Goal: Navigation & Orientation: Find specific page/section

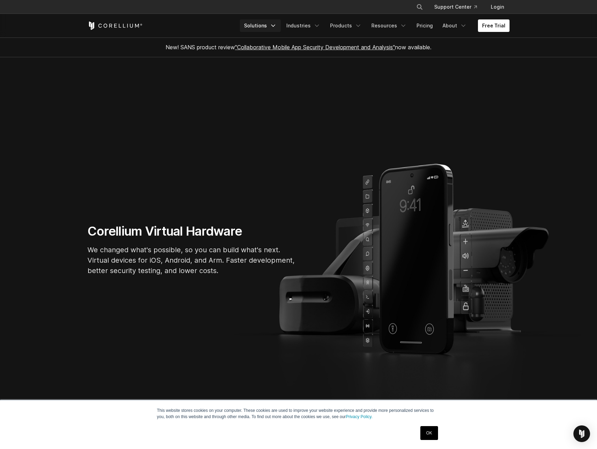
click at [260, 26] on link "Solutions" at bounding box center [260, 25] width 41 height 13
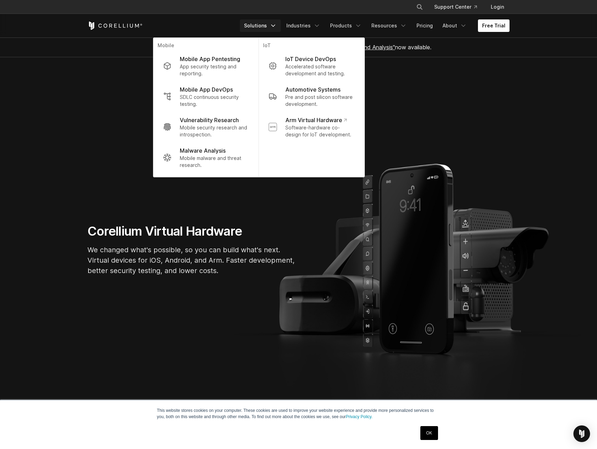
click at [120, 25] on icon "Corellium Home" at bounding box center [115, 26] width 55 height 8
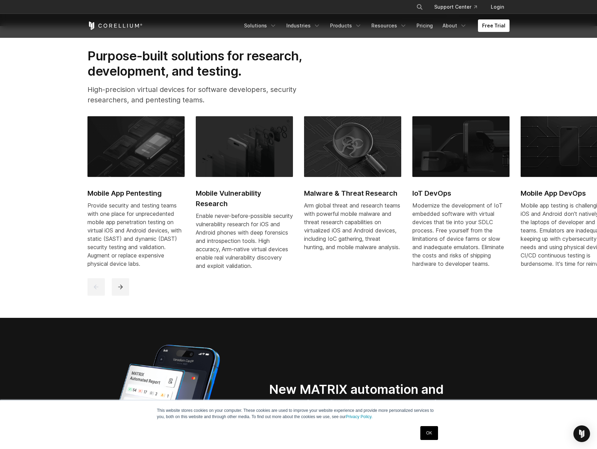
scroll to position [422, 0]
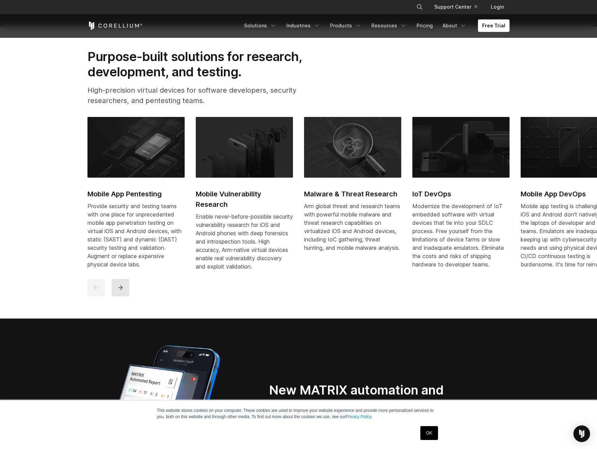
click at [120, 291] on icon "next" at bounding box center [120, 287] width 7 height 7
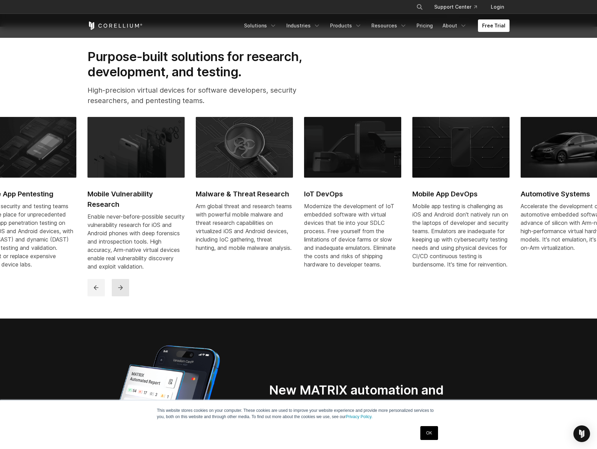
click at [120, 291] on icon "next" at bounding box center [120, 287] width 7 height 7
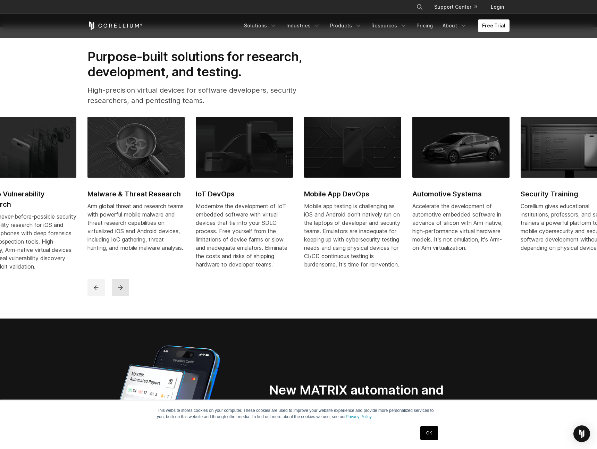
click at [120, 291] on icon "next" at bounding box center [120, 287] width 7 height 7
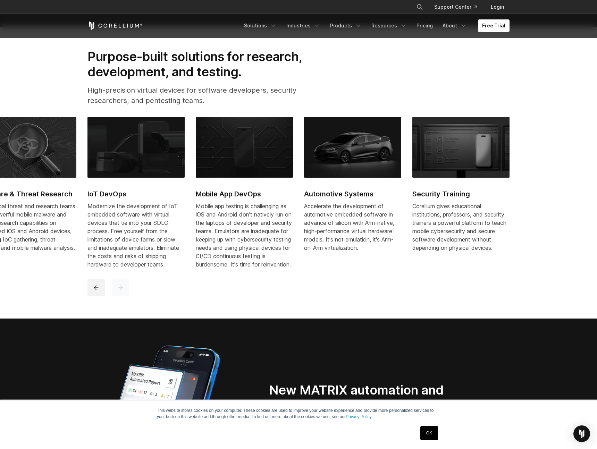
click at [120, 291] on icon "next" at bounding box center [120, 287] width 7 height 7
click at [94, 291] on icon "previous" at bounding box center [96, 287] width 7 height 7
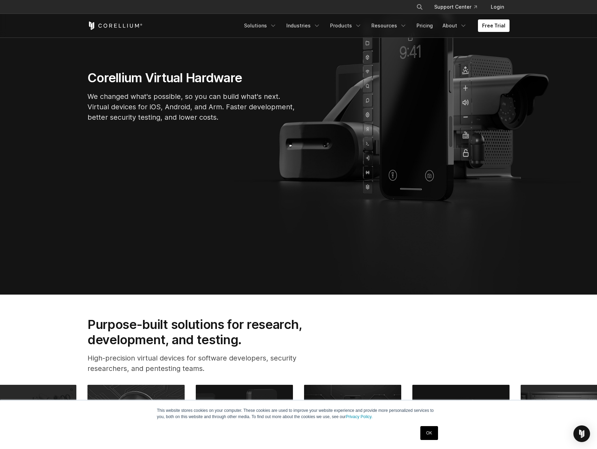
scroll to position [0, 0]
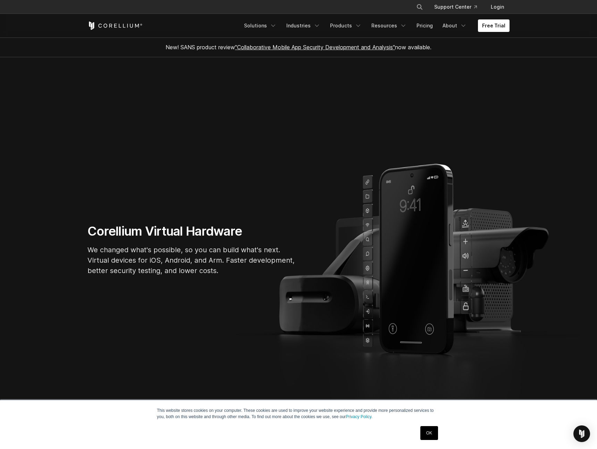
click at [127, 25] on icon "Corellium Home" at bounding box center [127, 26] width 1 height 4
click at [453, 28] on link "About" at bounding box center [455, 25] width 33 height 13
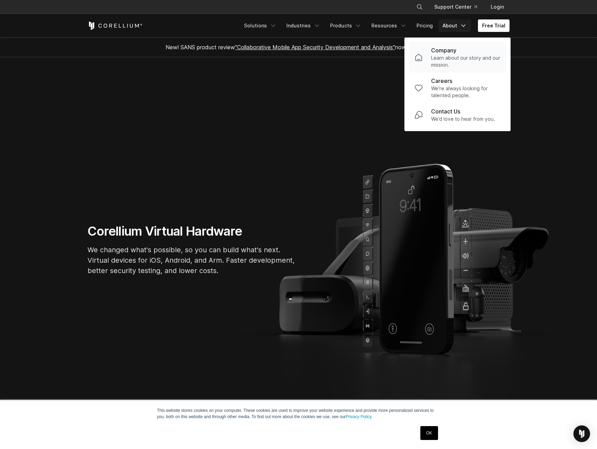
click at [442, 55] on p "Learn about our story and our mission." at bounding box center [465, 62] width 69 height 14
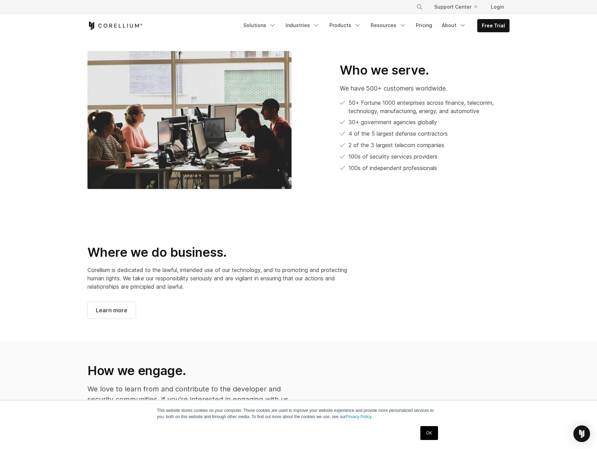
scroll to position [342, 0]
